Goal: Information Seeking & Learning: Find specific page/section

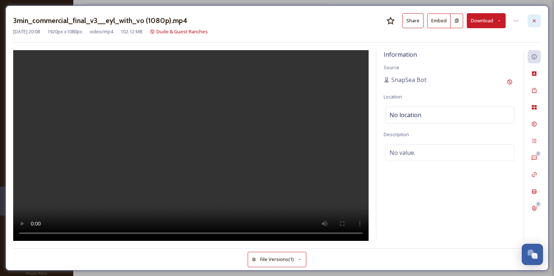
click at [535, 21] on icon at bounding box center [534, 20] width 3 height 3
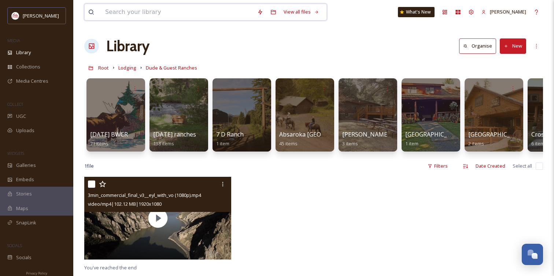
click at [151, 14] on input at bounding box center [177, 12] width 152 height 16
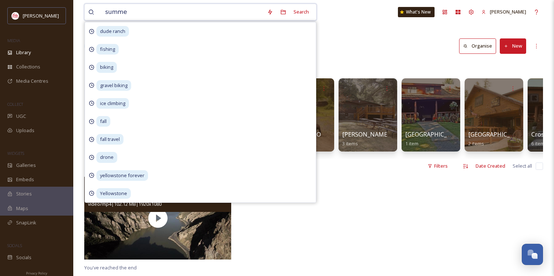
type input "summer"
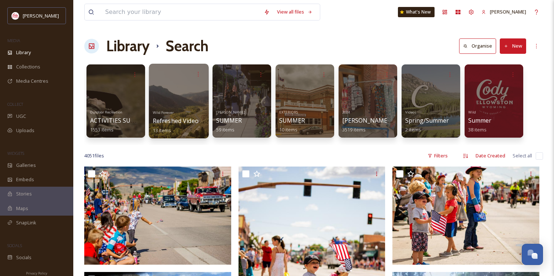
click at [192, 111] on div "Wild Forever Refreshed Videos (Summer 2025) 13 items" at bounding box center [179, 120] width 52 height 27
click at [184, 104] on div at bounding box center [179, 101] width 60 height 75
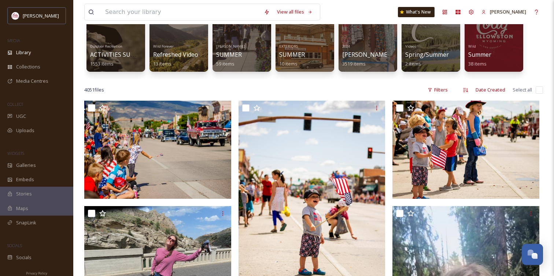
scroll to position [67, 0]
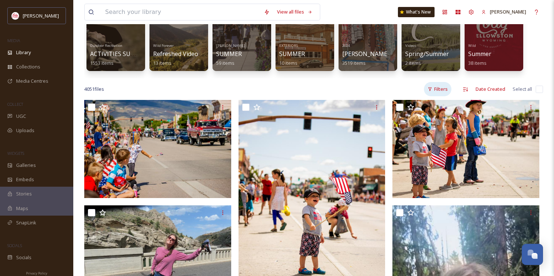
click at [443, 89] on div "Filters" at bounding box center [437, 89] width 27 height 14
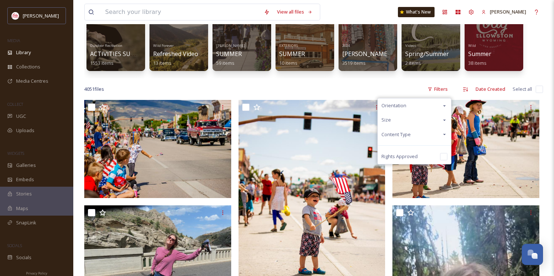
click at [415, 133] on div "Content Type" at bounding box center [414, 134] width 73 height 14
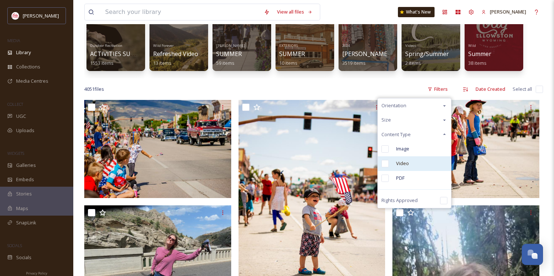
click at [410, 163] on div "Video" at bounding box center [414, 163] width 73 height 15
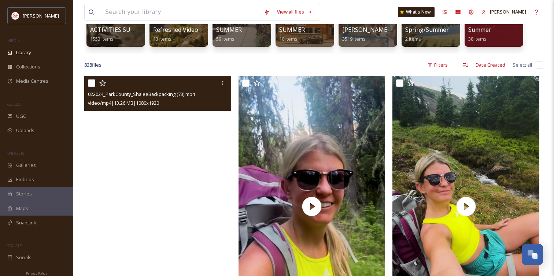
scroll to position [91, 0]
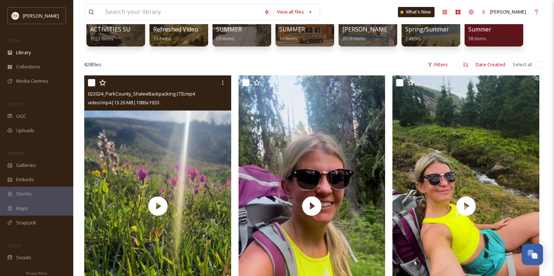
click at [92, 82] on input "checkbox" at bounding box center [91, 82] width 7 height 7
checkbox input "true"
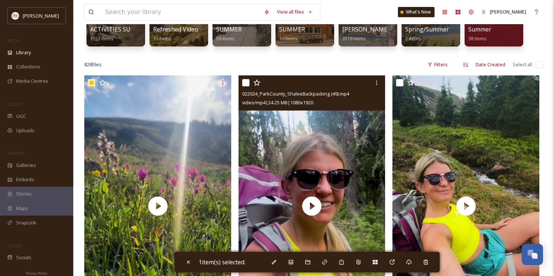
click at [244, 81] on input "checkbox" at bounding box center [245, 82] width 7 height 7
checkbox input "true"
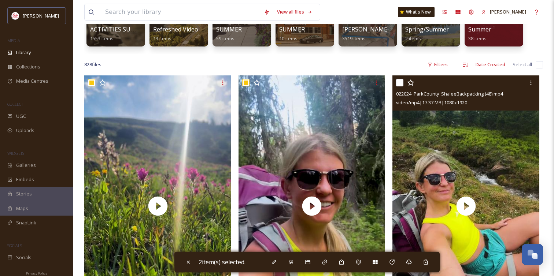
click at [399, 84] on input "checkbox" at bounding box center [399, 82] width 7 height 7
checkbox input "true"
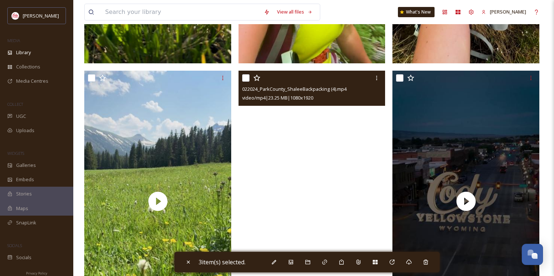
scroll to position [365, 0]
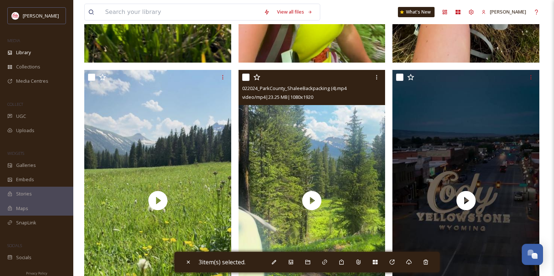
click at [248, 76] on input "checkbox" at bounding box center [245, 77] width 7 height 7
checkbox input "true"
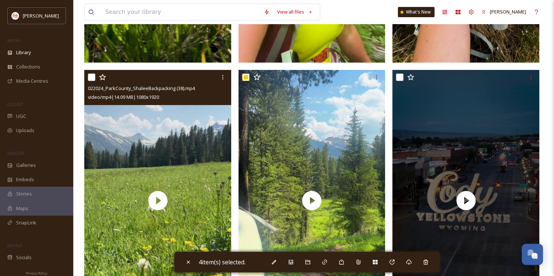
click at [93, 75] on input "checkbox" at bounding box center [91, 77] width 7 height 7
checkbox input "true"
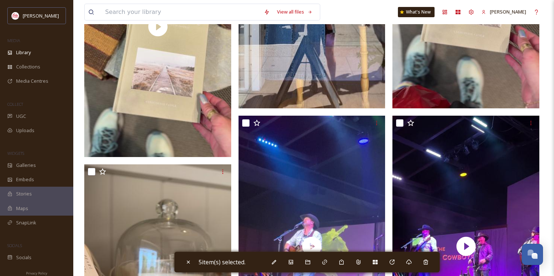
scroll to position [6719, 0]
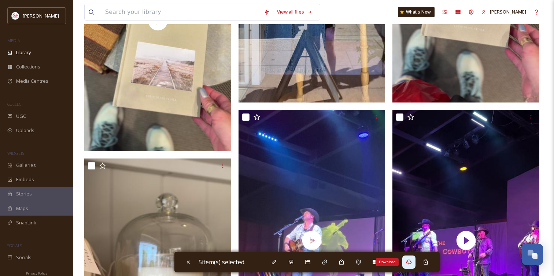
click at [412, 261] on icon at bounding box center [409, 262] width 6 height 6
